Goal: Use online tool/utility: Utilize a website feature to perform a specific function

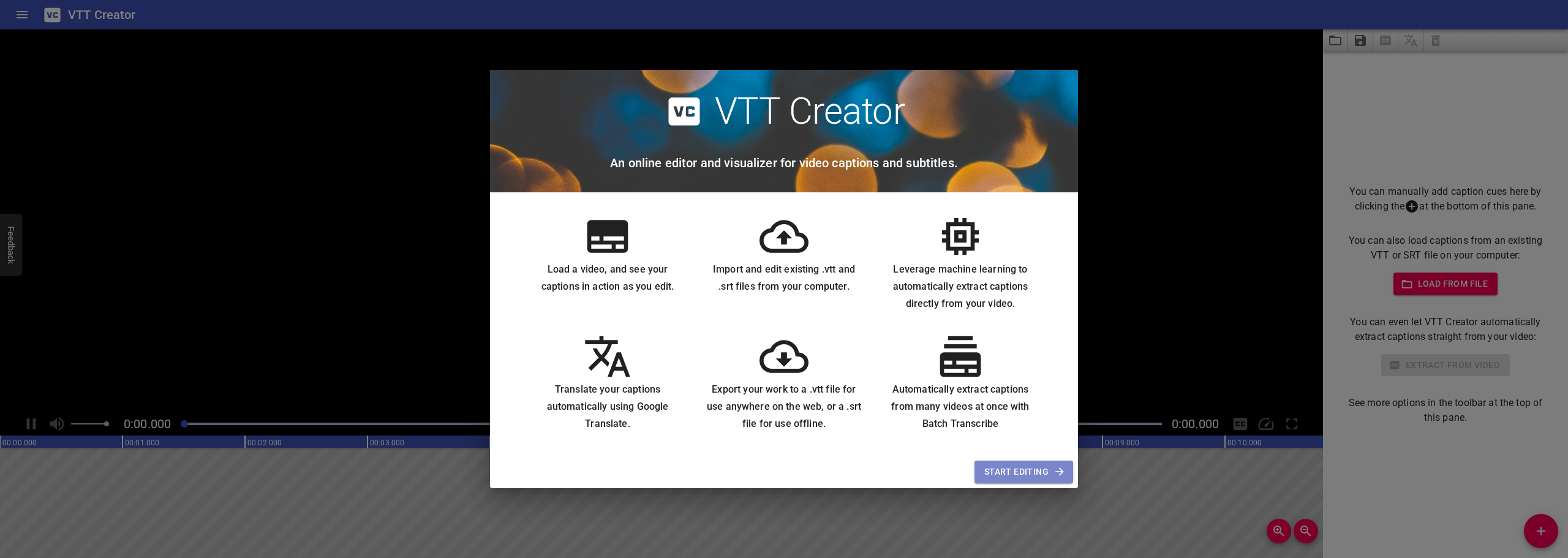
click at [1043, 474] on span "Start Editing" at bounding box center [1023, 471] width 79 height 15
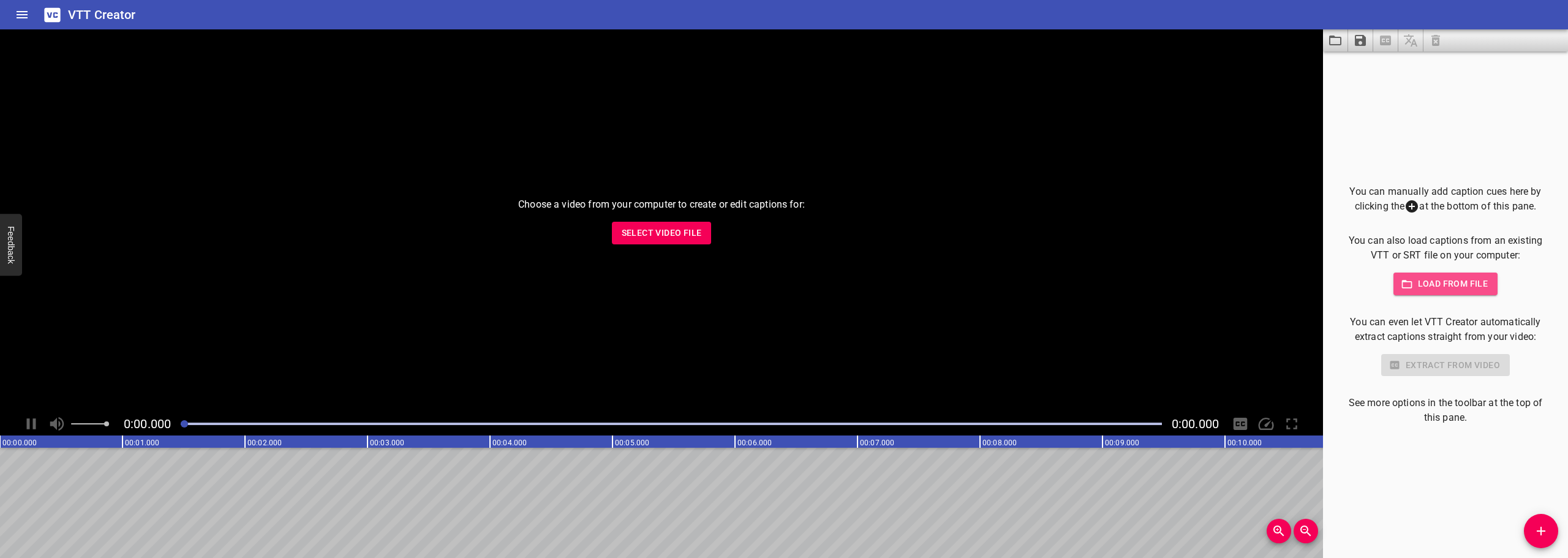
click at [1448, 279] on span "Load from file" at bounding box center [1446, 283] width 85 height 15
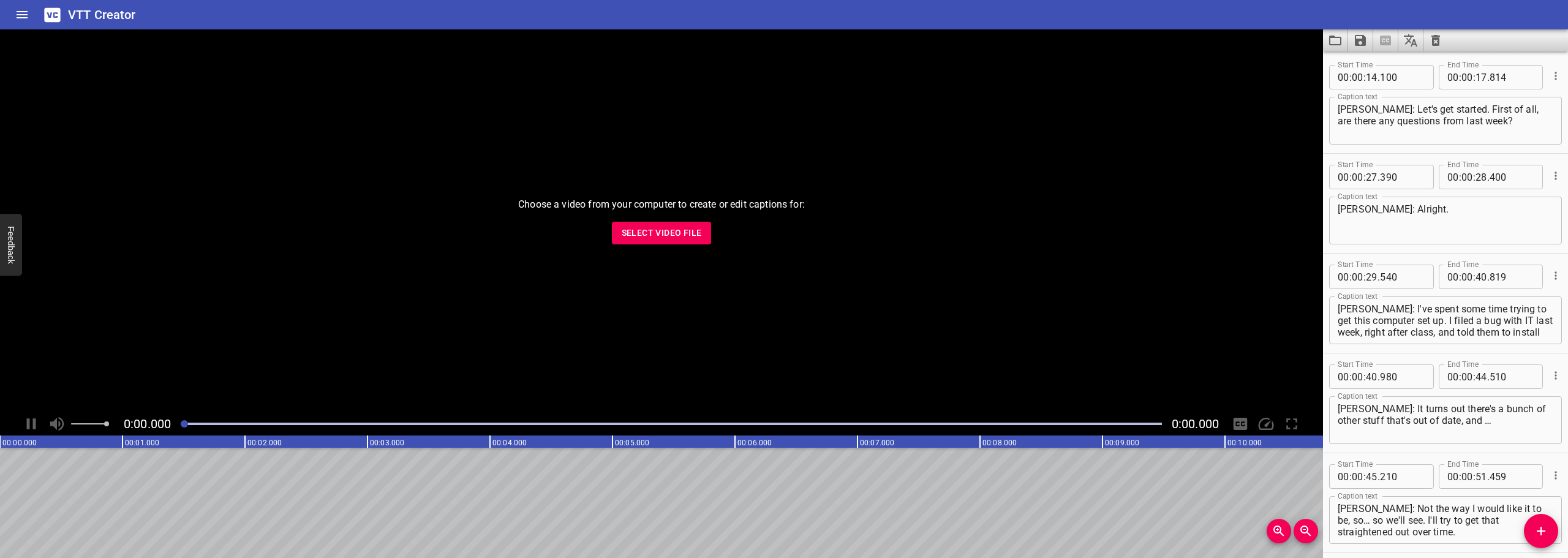
click at [1550, 75] on icon "Cue Options" at bounding box center [1555, 75] width 12 height 12
click at [1517, 74] on li "Advanced options..." at bounding box center [1504, 75] width 107 height 22
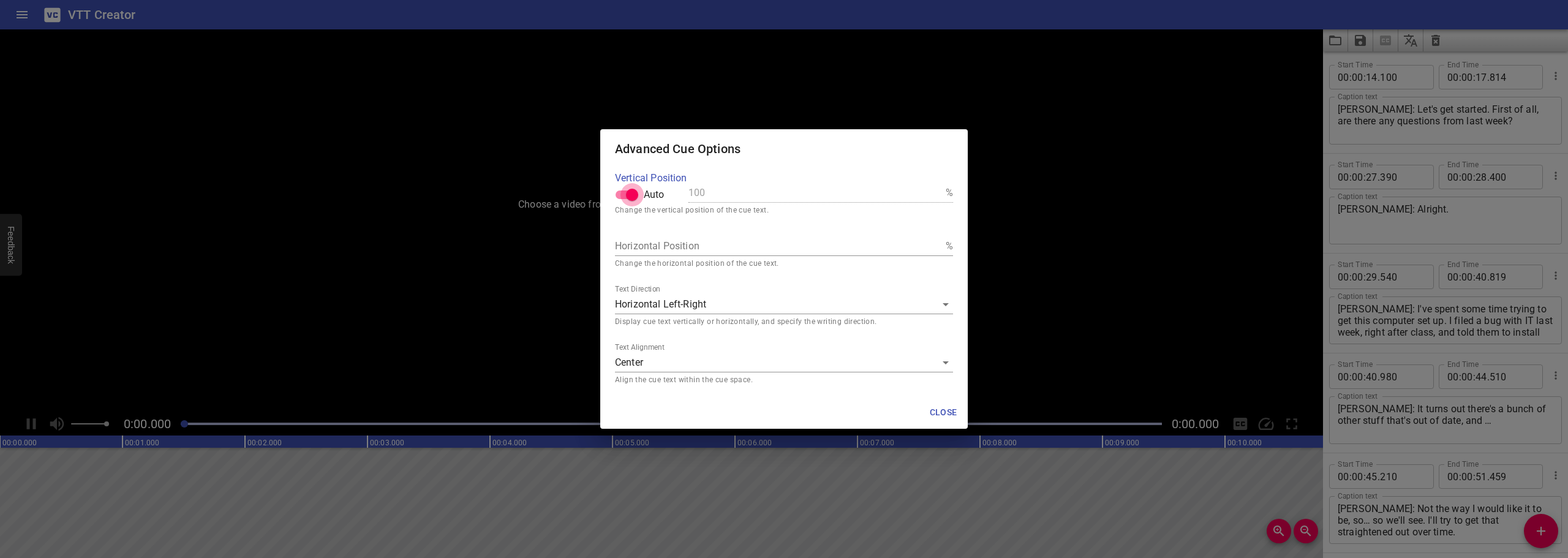
click at [622, 193] on input "Auto" at bounding box center [631, 194] width 70 height 23
checkbox input "false"
click at [635, 192] on input "Auto" at bounding box center [619, 194] width 70 height 23
checkbox input "true"
click at [944, 407] on span "Close" at bounding box center [943, 412] width 30 height 15
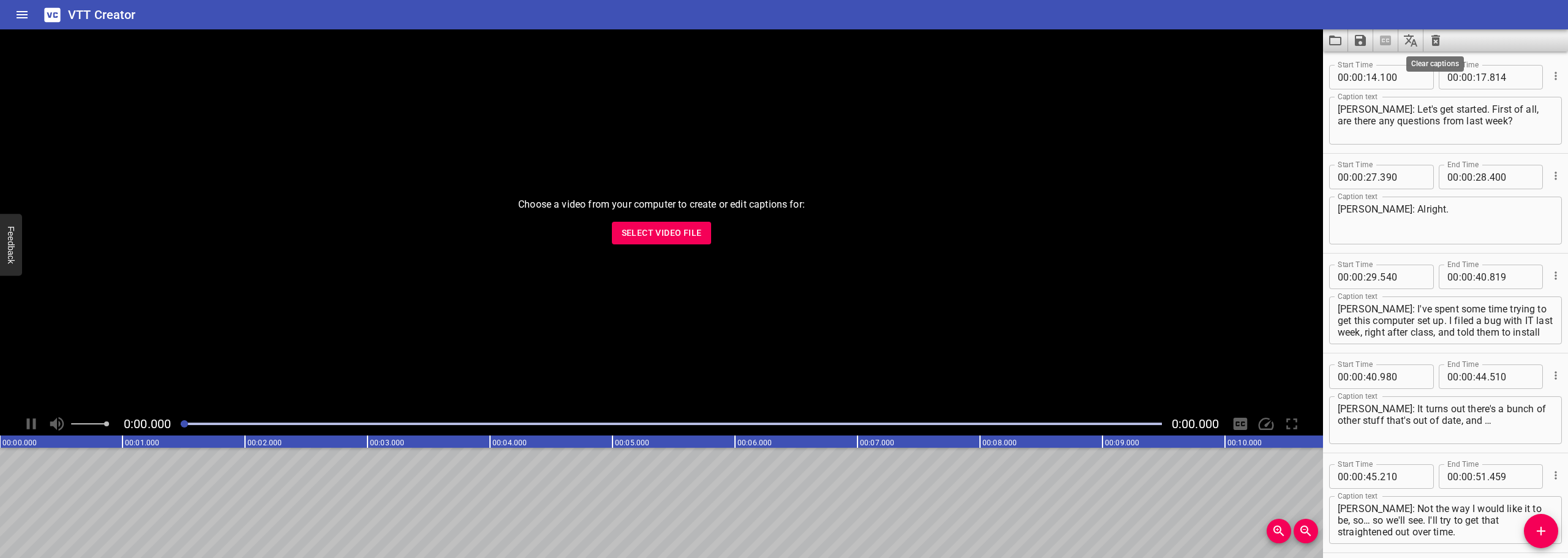
click at [1435, 39] on icon "Clear captions" at bounding box center [1435, 40] width 9 height 11
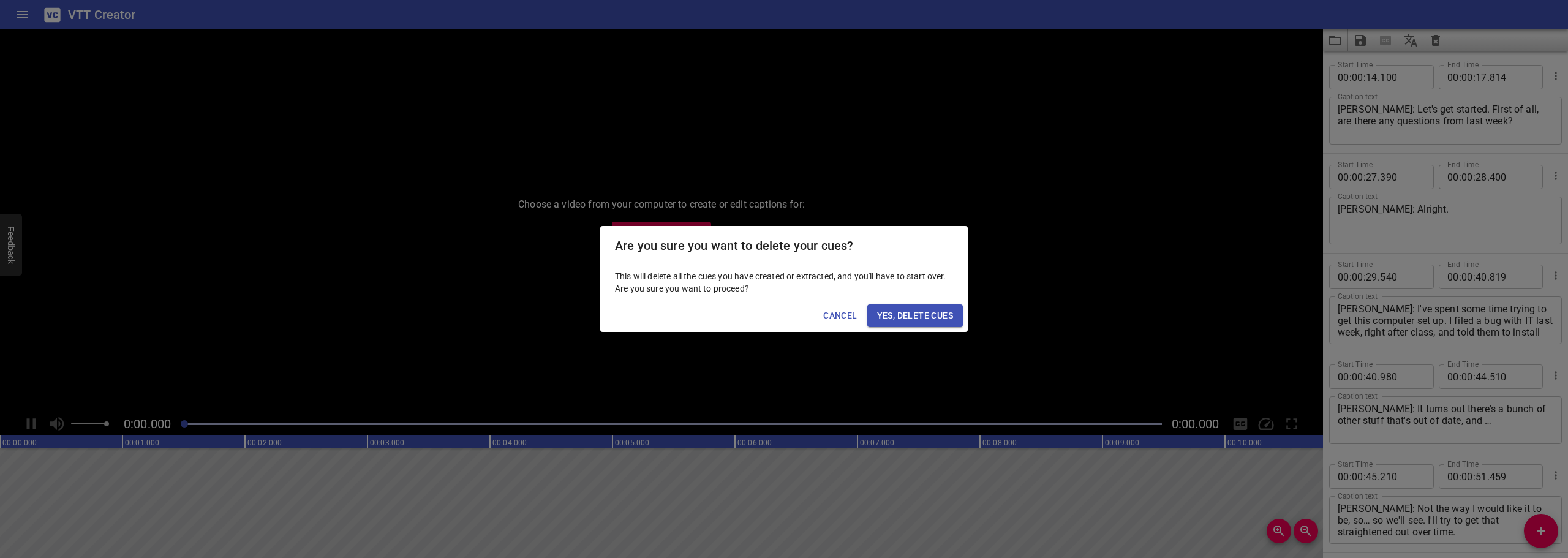
click at [828, 316] on span "Cancel" at bounding box center [840, 316] width 34 height 15
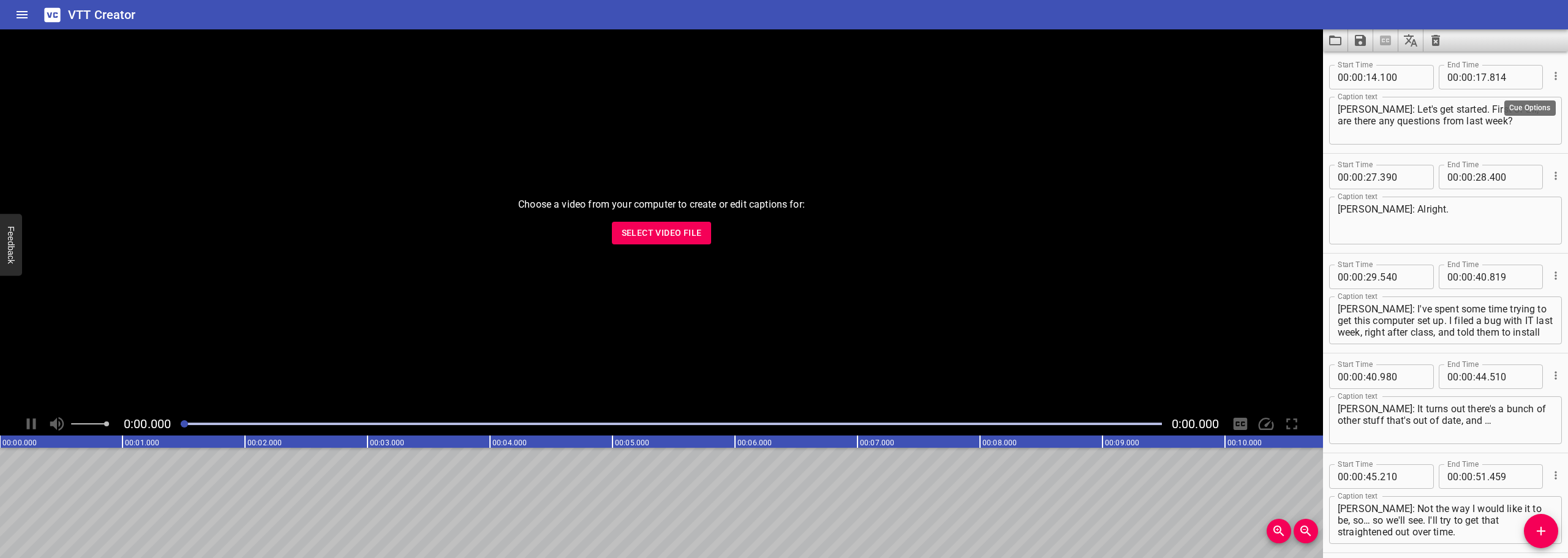
click at [1550, 73] on icon "Cue Options" at bounding box center [1555, 75] width 12 height 12
click at [1517, 94] on li "Delete Cue" at bounding box center [1504, 97] width 107 height 22
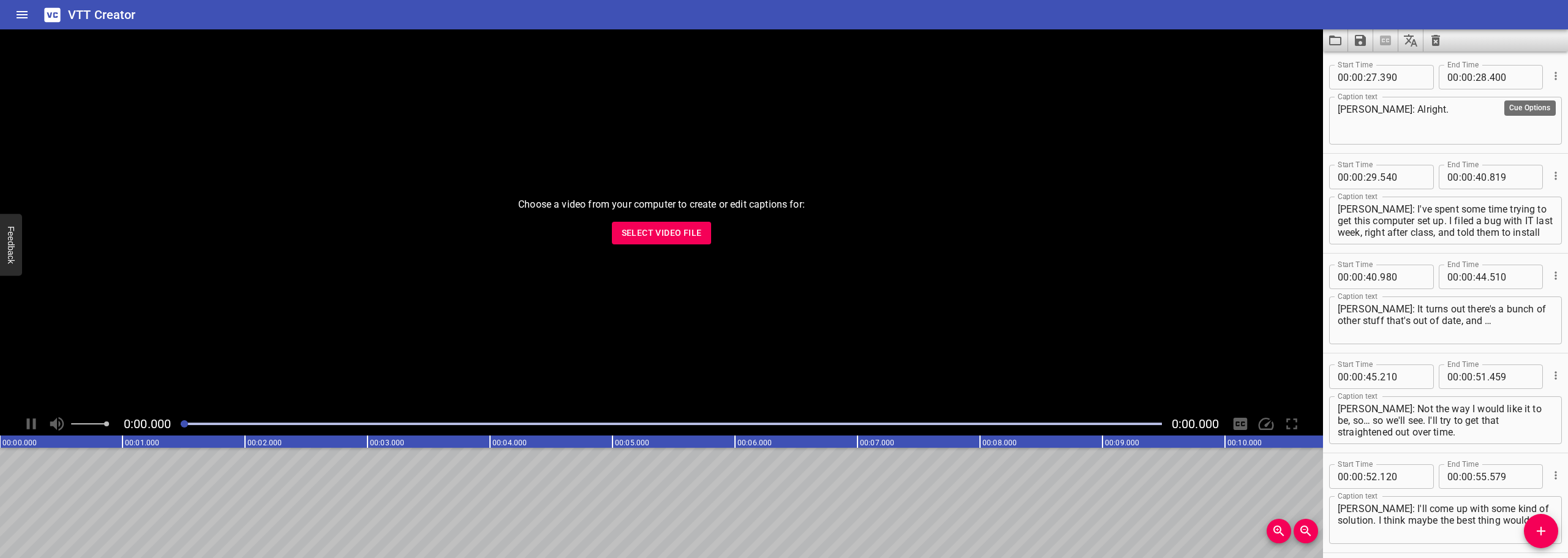
click at [1550, 77] on icon "Cue Options" at bounding box center [1555, 75] width 12 height 12
click at [1513, 98] on li "Delete Cue" at bounding box center [1504, 97] width 107 height 22
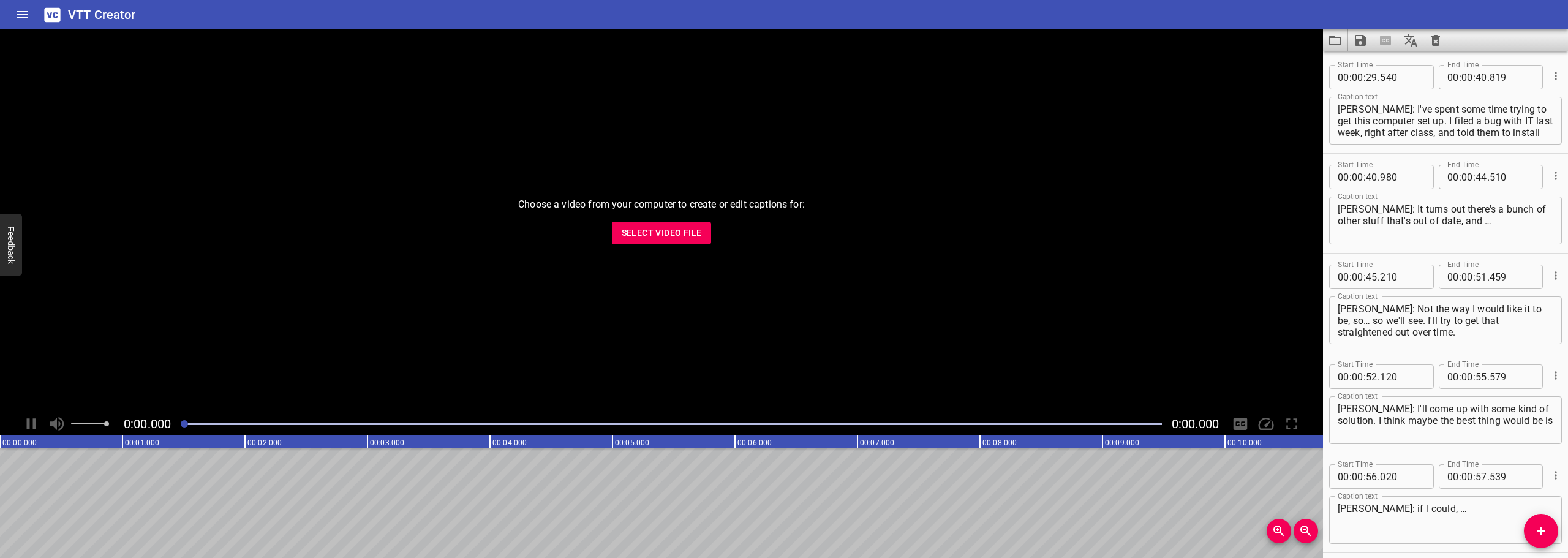
click at [1517, 147] on div "Caption text [PERSON_NAME]: I've spent some time trying to get this computer se…" at bounding box center [1446, 119] width 233 height 55
